Goal: Task Accomplishment & Management: Use online tool/utility

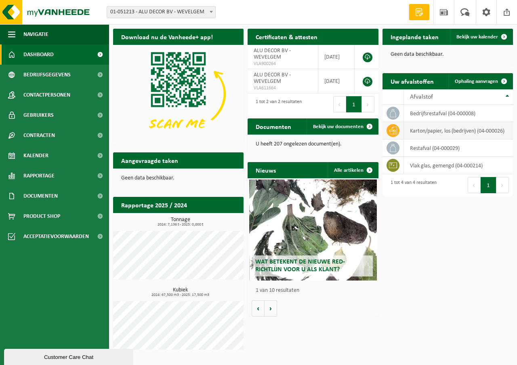
click at [418, 132] on td "karton/papier, los (bedrijven) (04-000026)" at bounding box center [458, 130] width 109 height 17
click at [481, 37] on span "Bekijk uw kalender" at bounding box center [477, 36] width 42 height 5
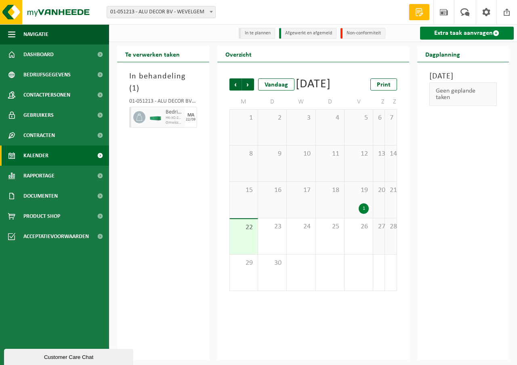
click at [496, 33] on span at bounding box center [496, 33] width 6 height 6
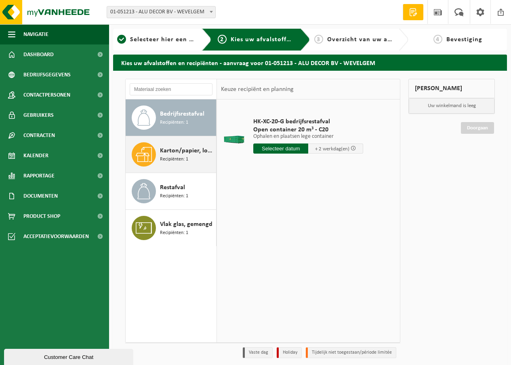
click at [170, 156] on span "Recipiënten: 1" at bounding box center [174, 159] width 28 height 8
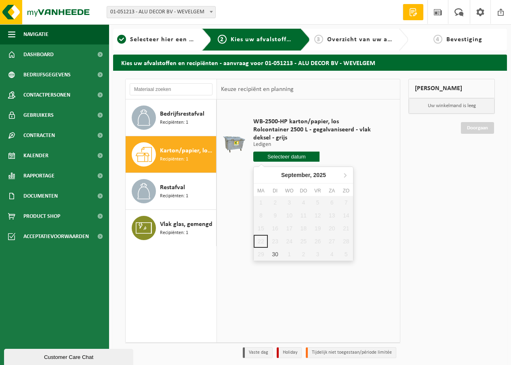
click at [281, 154] on input "text" at bounding box center [286, 156] width 66 height 10
click at [273, 256] on div "30" at bounding box center [275, 253] width 14 height 13
type input "Van [DATE]"
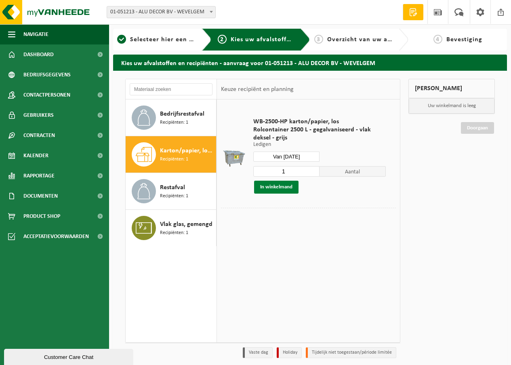
click at [282, 185] on button "In winkelmand" at bounding box center [276, 186] width 44 height 13
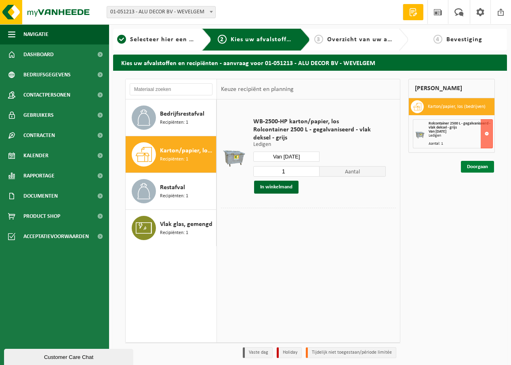
click at [483, 165] on link "Doorgaan" at bounding box center [477, 167] width 33 height 12
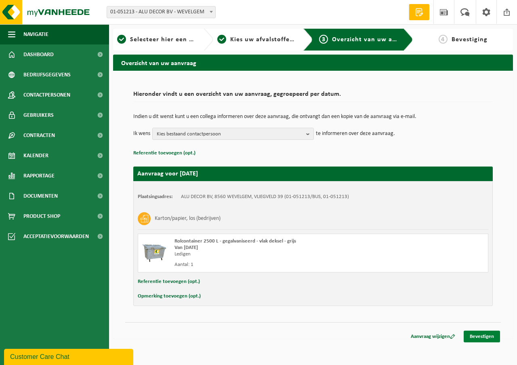
click at [478, 335] on link "Bevestigen" at bounding box center [481, 336] width 36 height 12
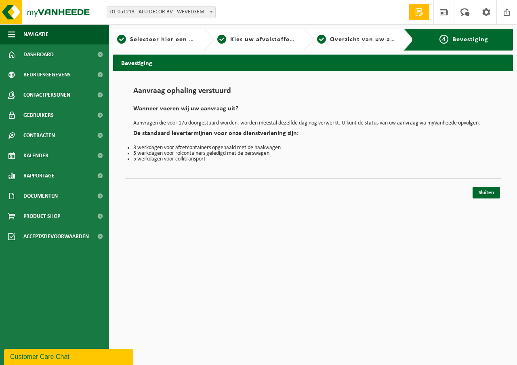
click at [489, 186] on div "Sluiten" at bounding box center [312, 182] width 375 height 8
click at [487, 191] on link "Sluiten" at bounding box center [485, 193] width 27 height 12
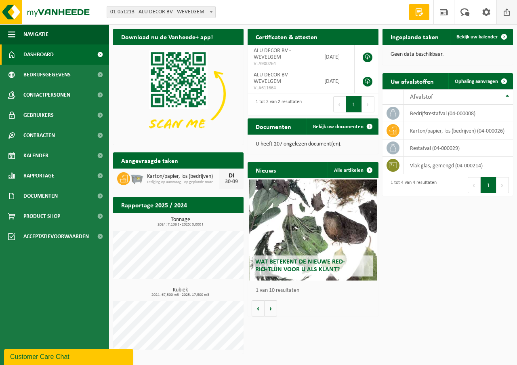
click at [508, 10] on span at bounding box center [507, 12] width 12 height 24
